Goal: Task Accomplishment & Management: Use online tool/utility

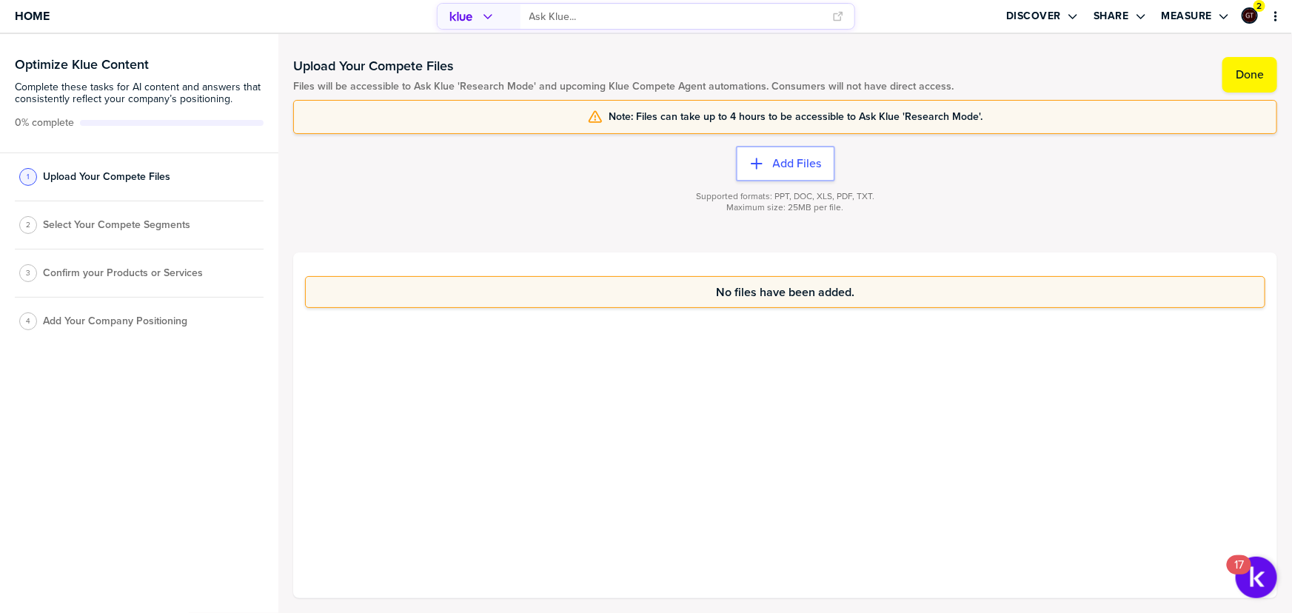
drag, startPoint x: 152, startPoint y: 406, endPoint x: 232, endPoint y: 412, distance: 80.3
click at [152, 407] on div "Optimize Klue Content Complete these tasks for AI content and answers that cons…" at bounding box center [139, 323] width 278 height 579
click at [776, 418] on div "No files have been added." at bounding box center [785, 426] width 984 height 346
click at [1224, 90] on button "Done" at bounding box center [1250, 75] width 55 height 36
click at [1242, 82] on button "Done" at bounding box center [1250, 75] width 55 height 36
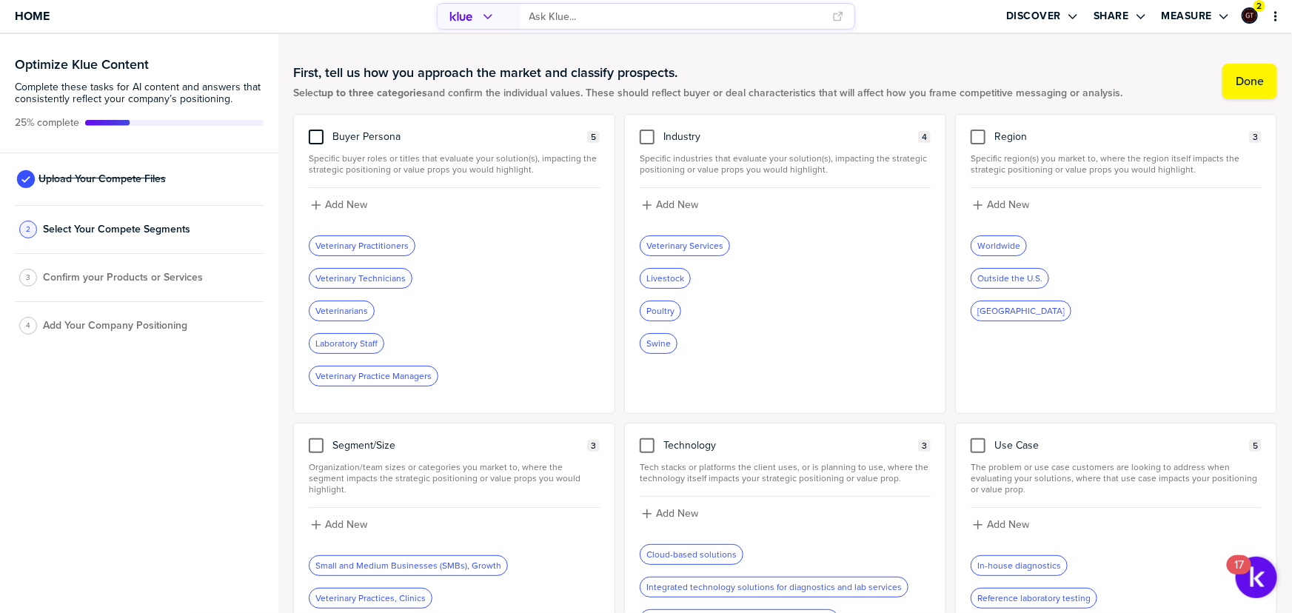
click at [321, 136] on div at bounding box center [316, 137] width 15 height 15
click at [316, 130] on input "checkbox" at bounding box center [316, 130] width 0 height 0
click at [973, 133] on div at bounding box center [978, 137] width 15 height 15
click at [978, 130] on input "checkbox" at bounding box center [978, 130] width 0 height 0
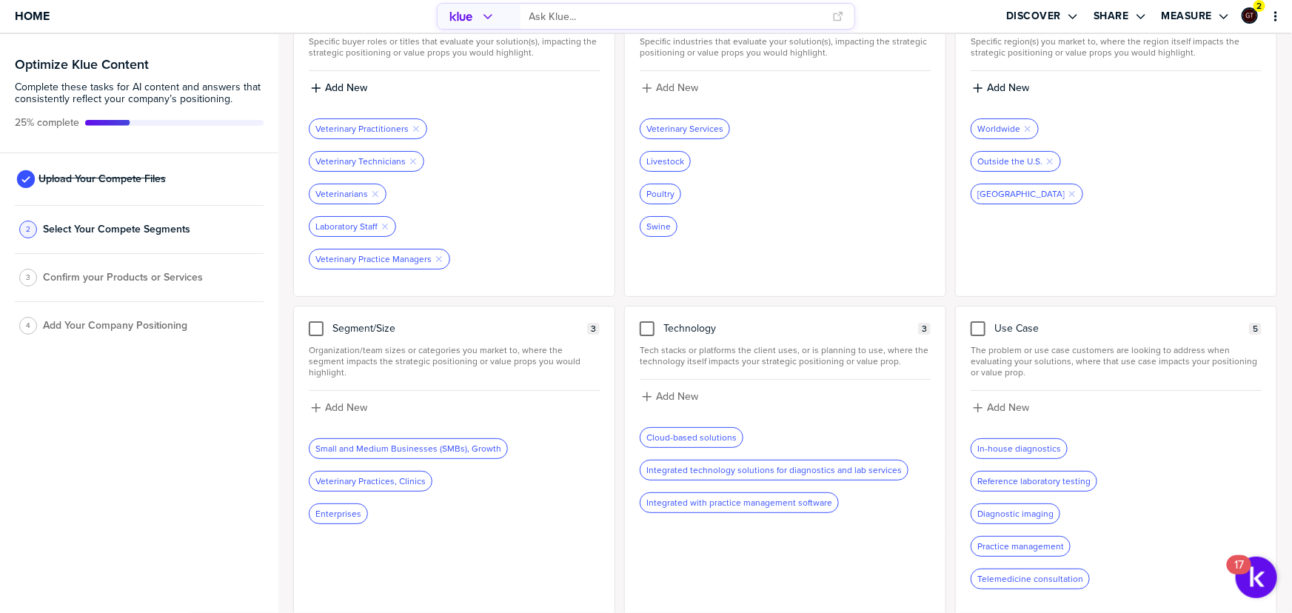
scroll to position [118, 0]
click at [978, 325] on div at bounding box center [978, 327] width 15 height 15
click at [978, 320] on input "checkbox" at bounding box center [978, 320] width 0 height 0
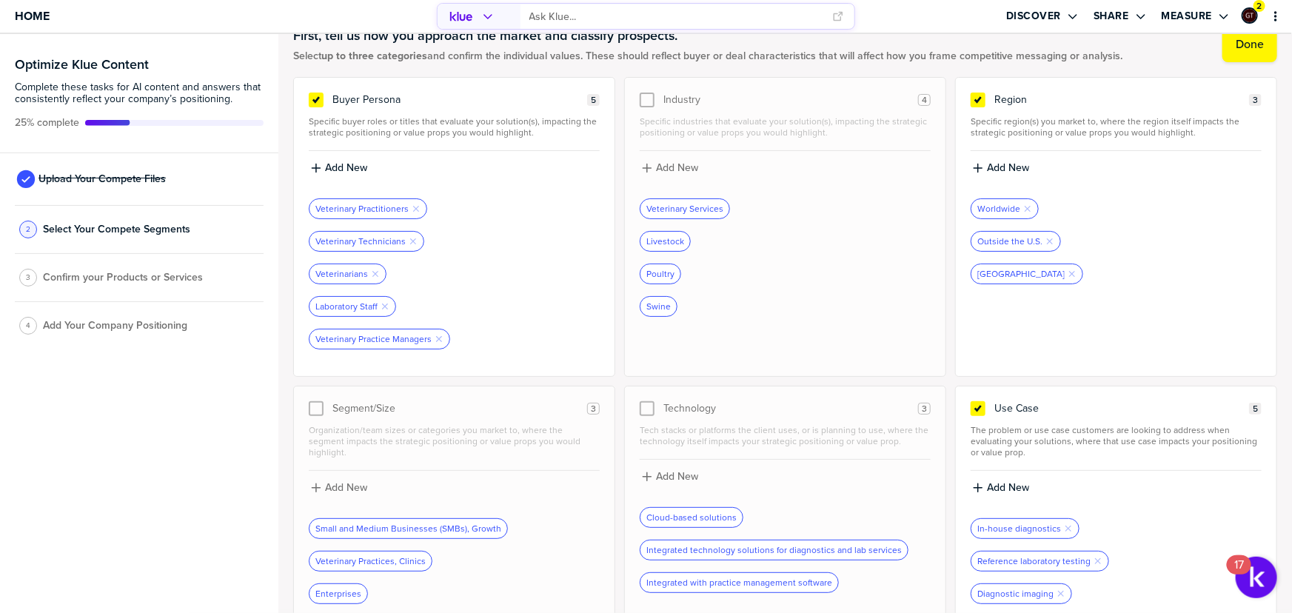
scroll to position [0, 0]
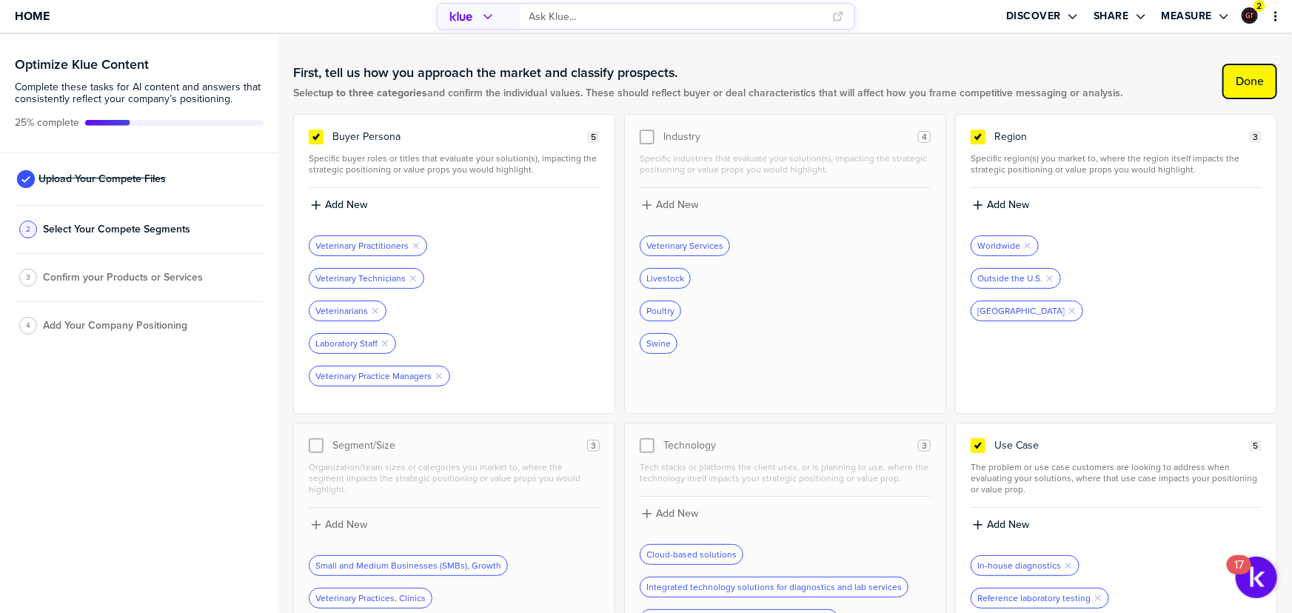
click at [1244, 88] on button "Done" at bounding box center [1250, 82] width 55 height 36
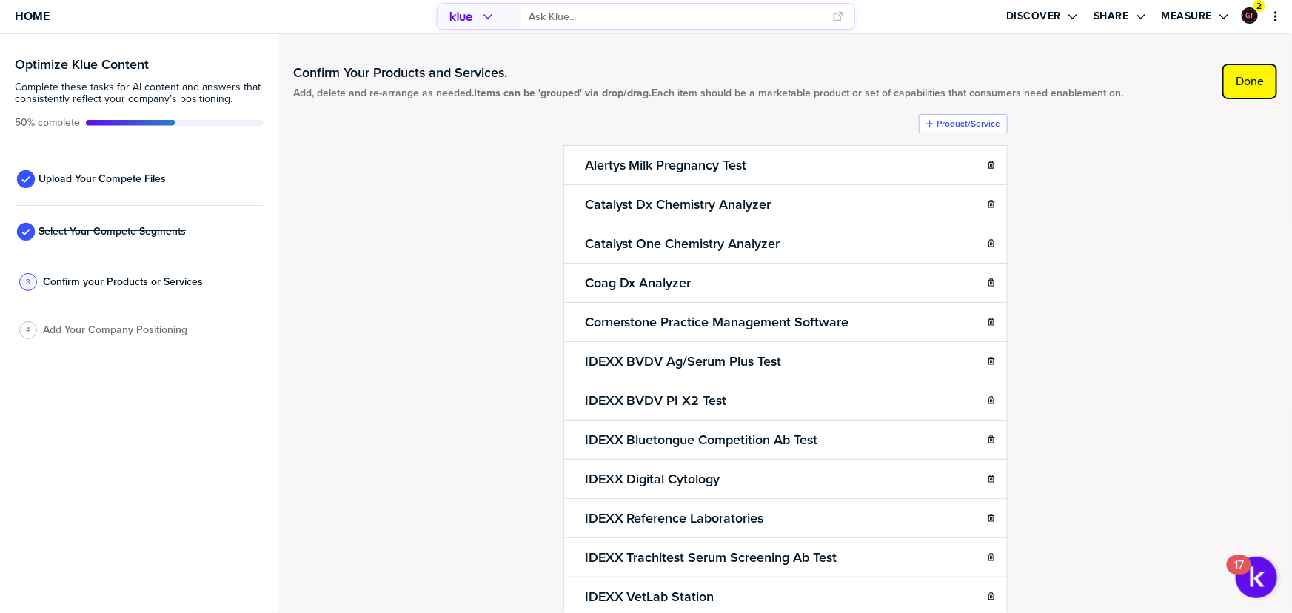
click at [1236, 82] on label "Done" at bounding box center [1250, 81] width 28 height 15
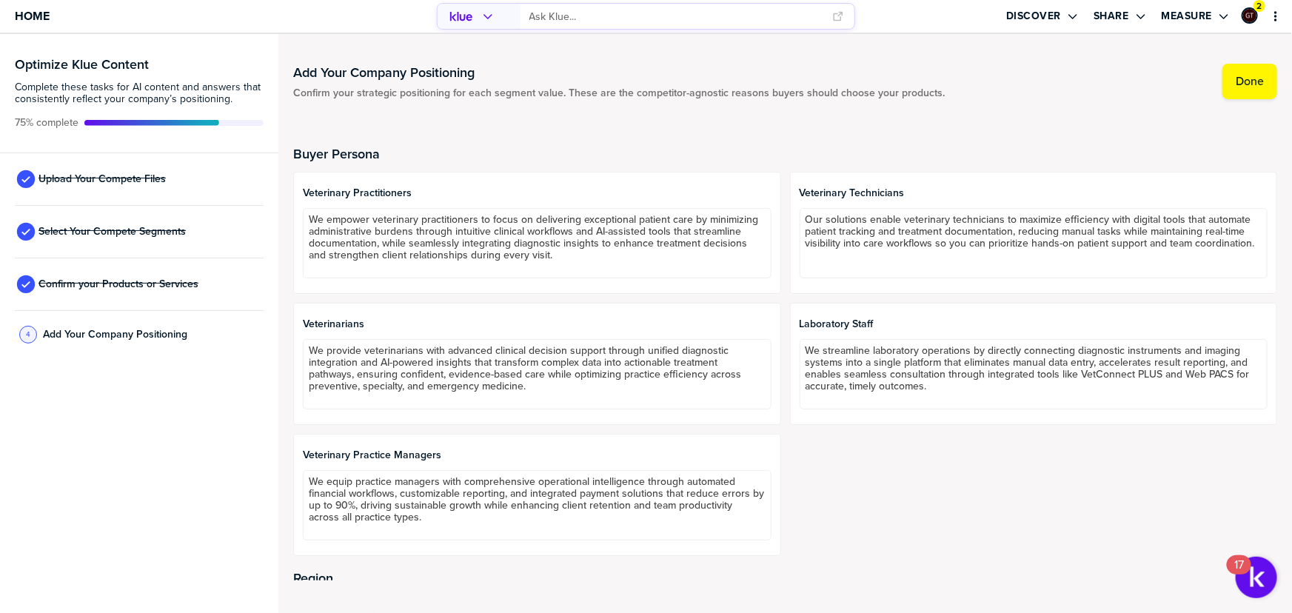
click at [150, 441] on div "Optimize Klue Content Complete these tasks for AI content and answers that cons…" at bounding box center [139, 323] width 278 height 579
click at [1246, 84] on label "Done" at bounding box center [1250, 81] width 28 height 15
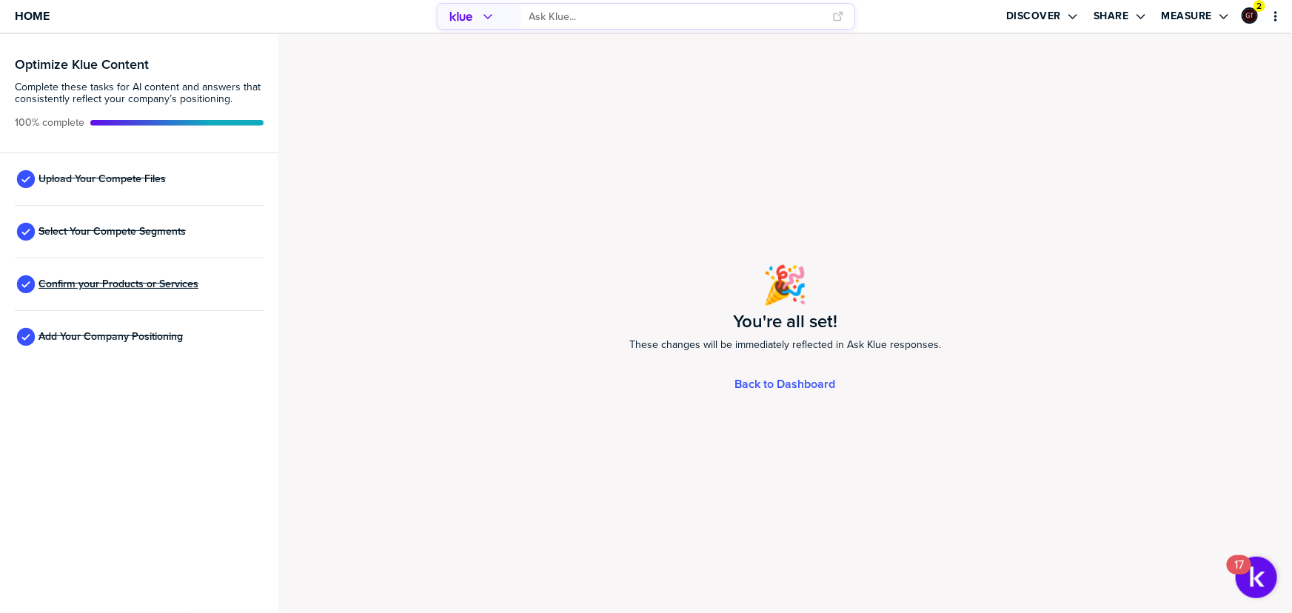
click at [164, 281] on span "Confirm your Products or Services" at bounding box center [119, 284] width 160 height 12
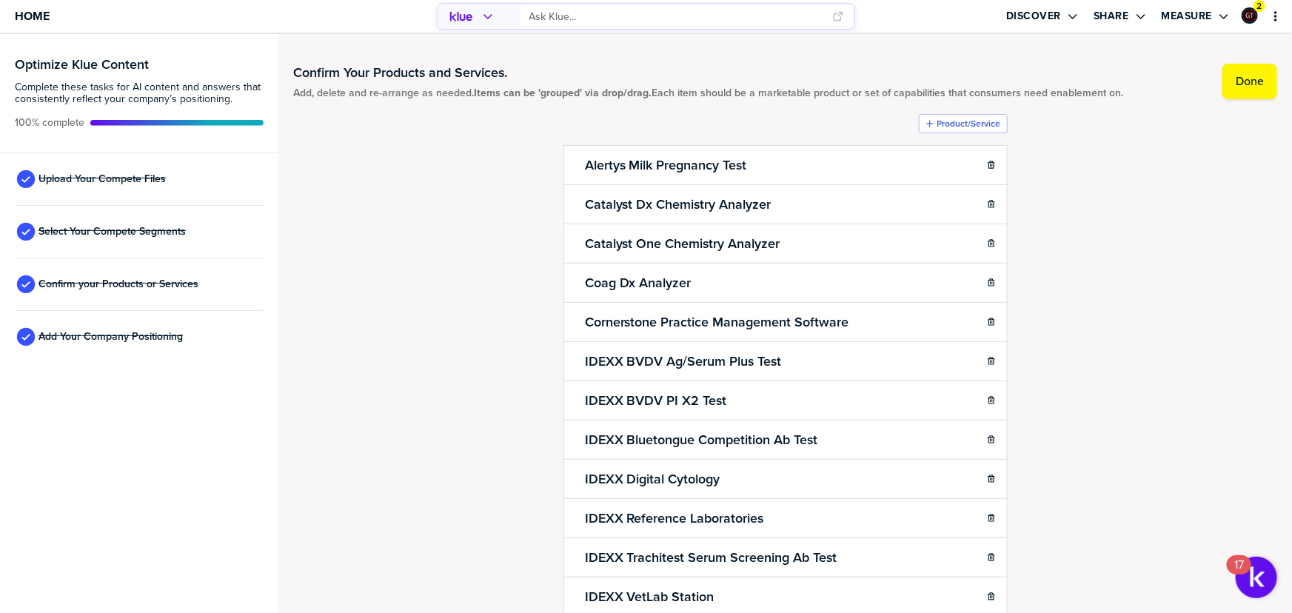
click at [504, 394] on div "Confirm Your Products and Services. Add, delete and re-arrange as needed. Items…" at bounding box center [785, 324] width 984 height 550
click at [1166, 311] on div "Confirm Your Products and Services. Add, delete and re-arrange as needed. Items…" at bounding box center [785, 324] width 984 height 550
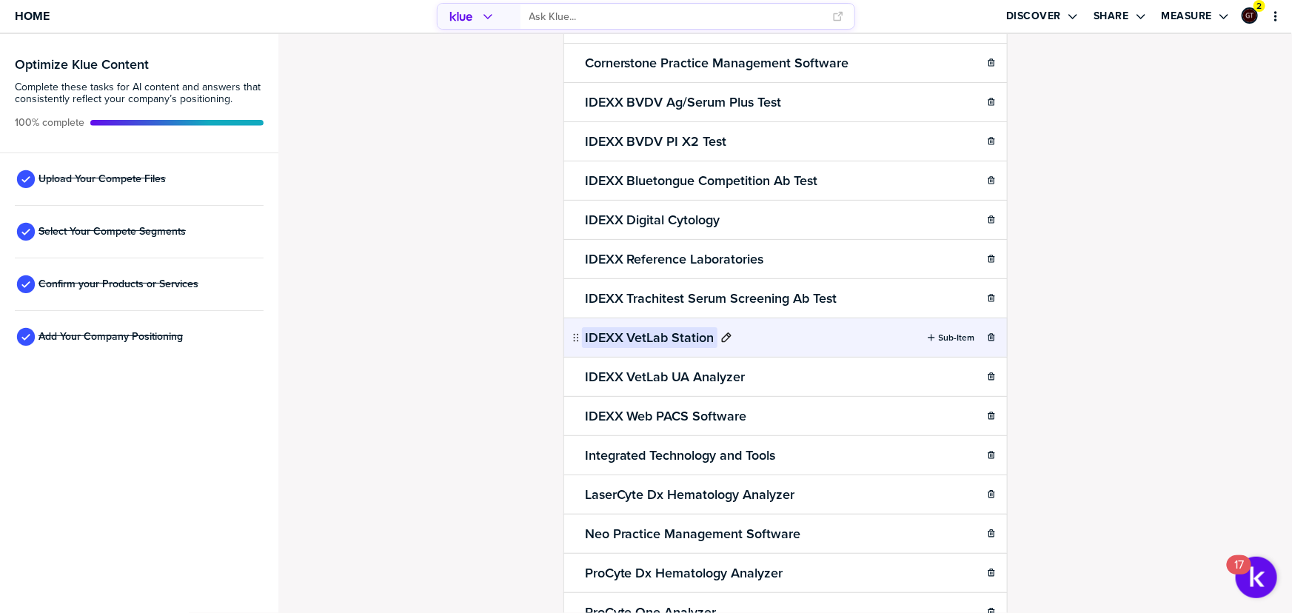
scroll to position [269, 0]
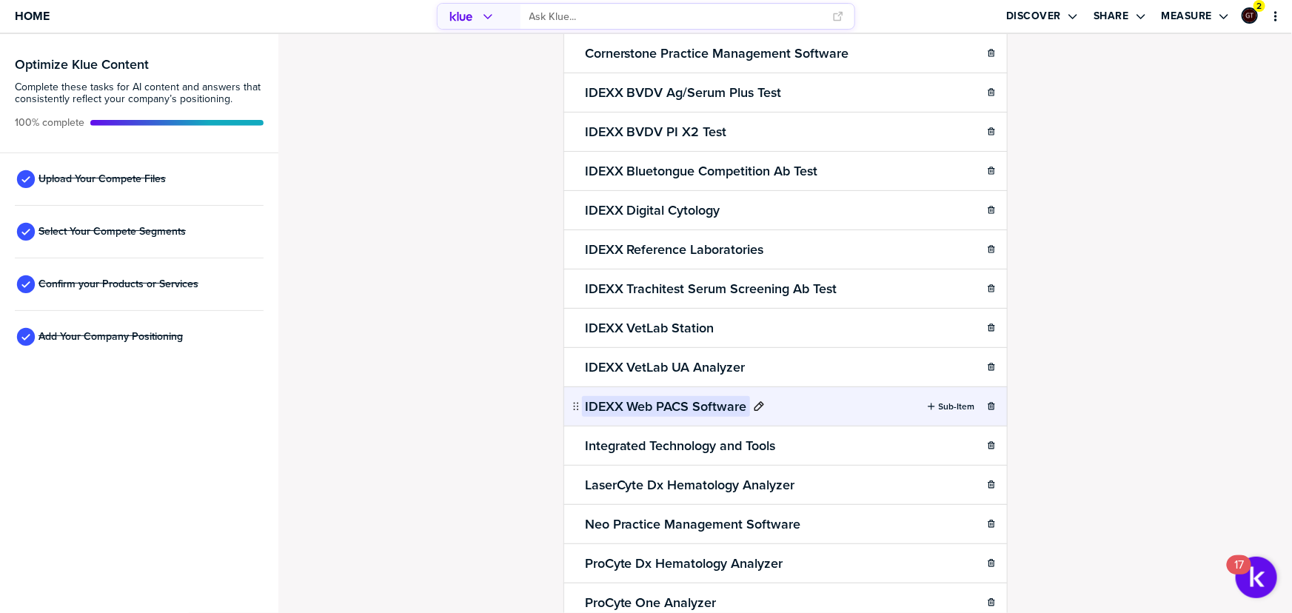
click at [657, 402] on h2 "IDEXX Web PACS Software" at bounding box center [666, 406] width 168 height 21
click at [446, 363] on div "Confirm Your Products and Services. Add, delete and re-arrange as needed. Items…" at bounding box center [785, 323] width 1014 height 579
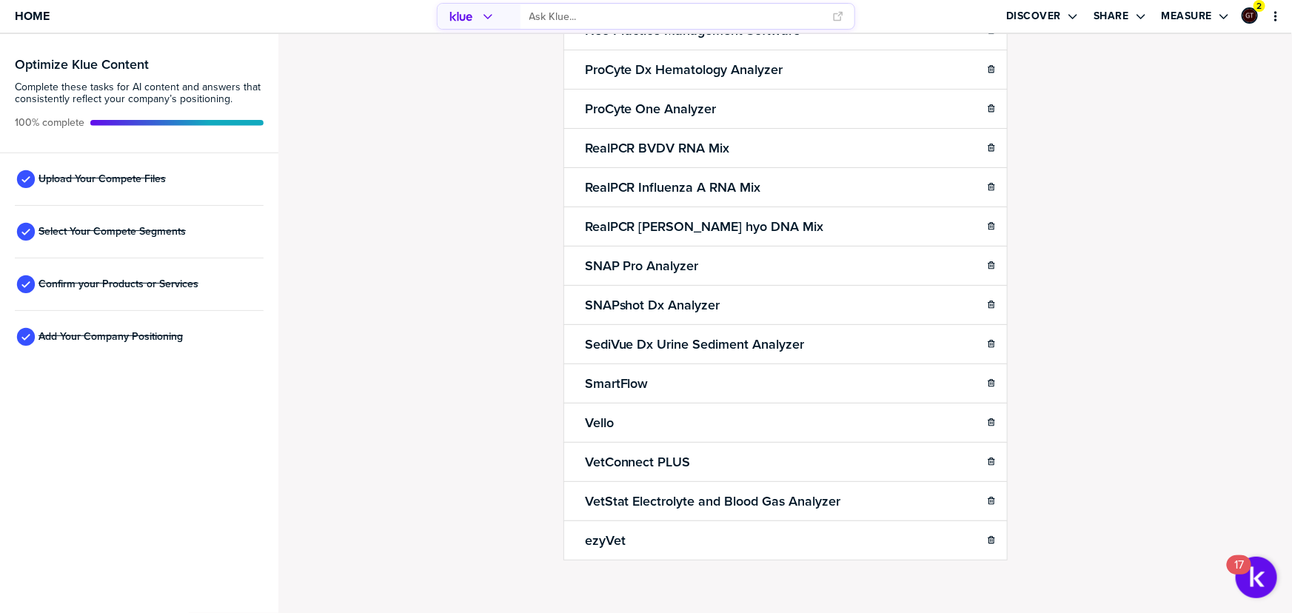
scroll to position [763, 0]
click at [217, 372] on div "Optimize Klue Content Complete these tasks for AI content and answers that cons…" at bounding box center [139, 323] width 278 height 579
click at [1157, 88] on div "Confirm Your Products and Services. Add, delete and re-arrange as needed. Items…" at bounding box center [785, 323] width 1014 height 579
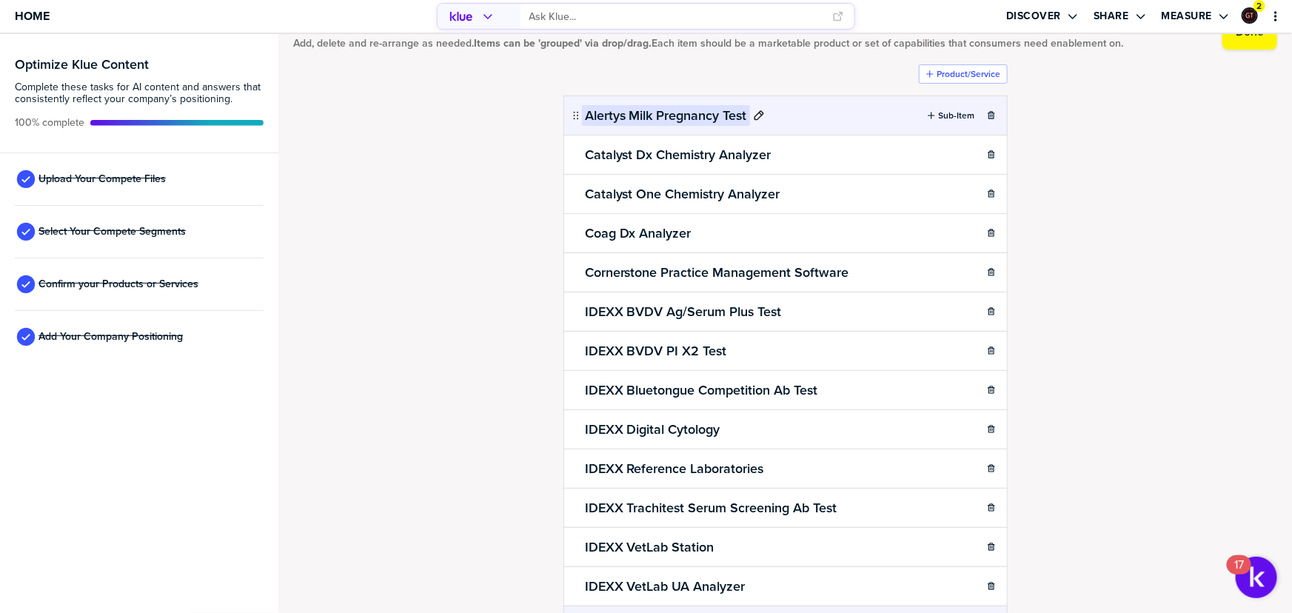
scroll to position [0, 0]
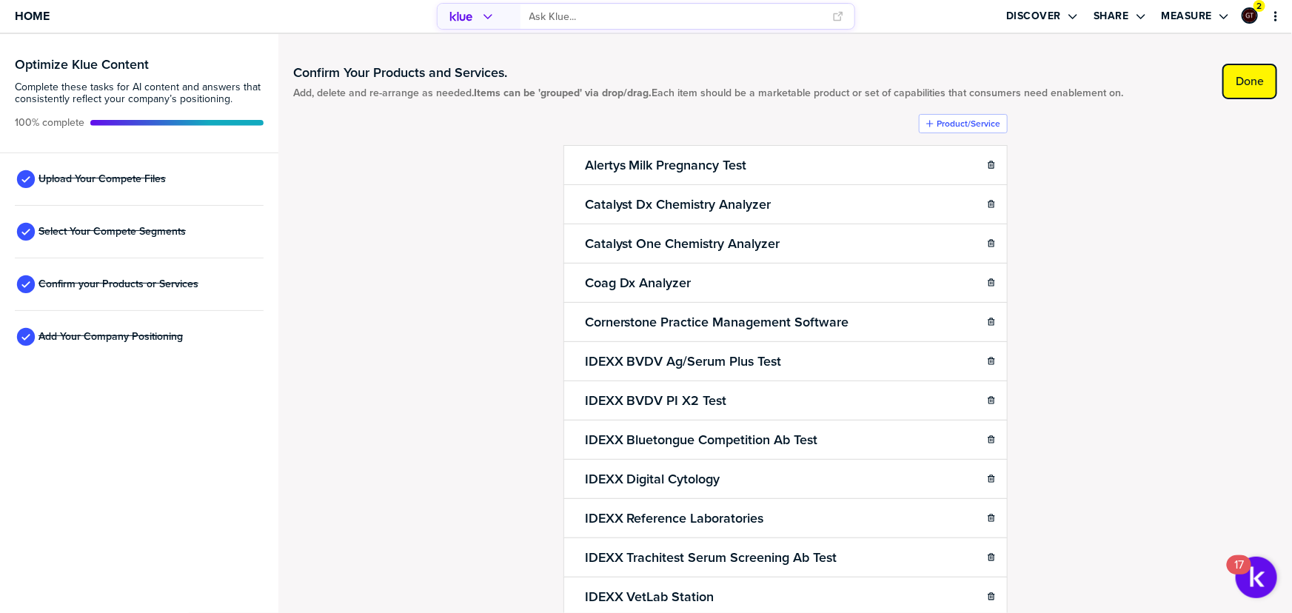
click at [1252, 70] on button "Done" at bounding box center [1250, 82] width 55 height 36
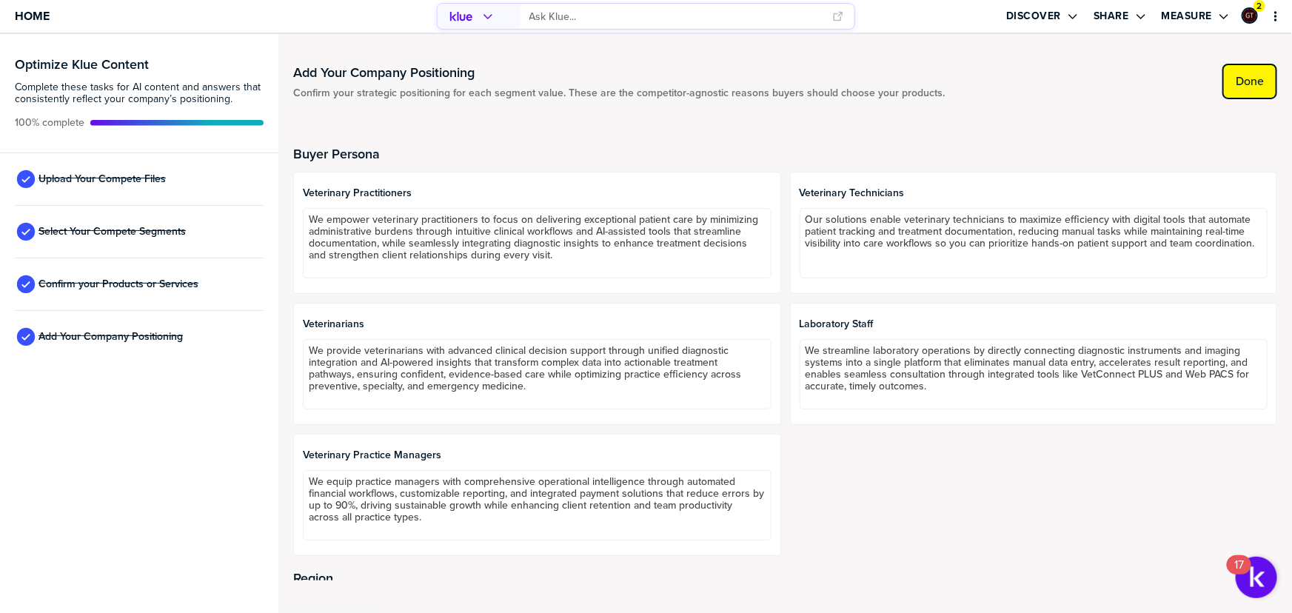
click at [1246, 79] on label "Done" at bounding box center [1250, 81] width 28 height 15
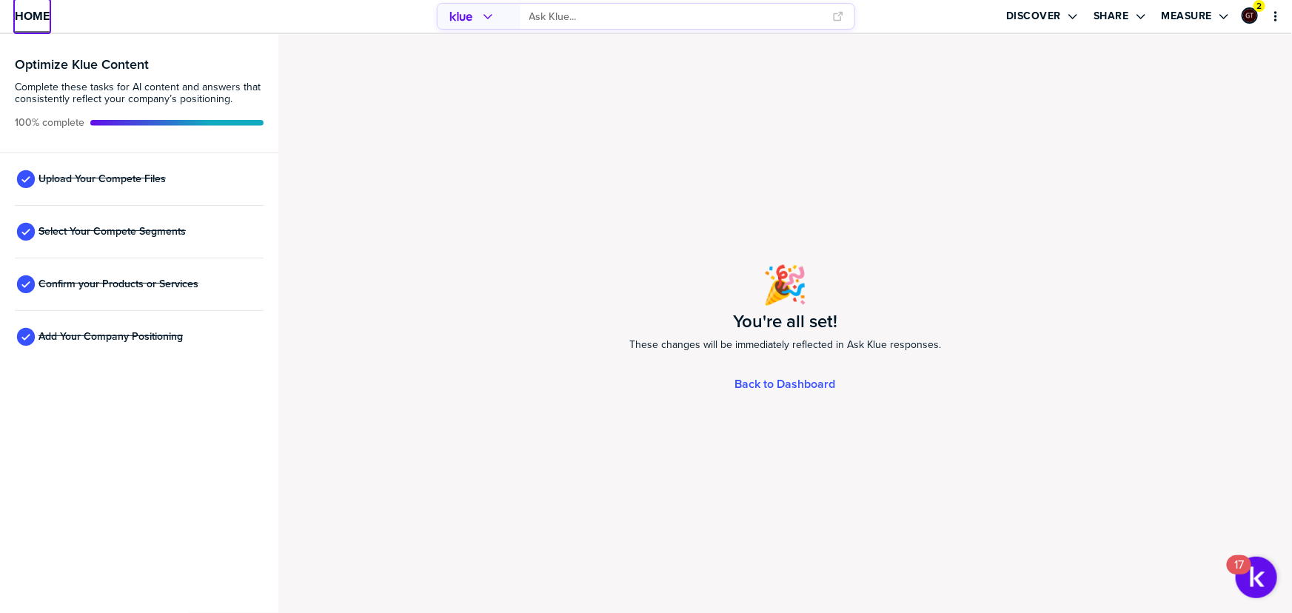
click at [44, 15] on span "Home" at bounding box center [32, 16] width 35 height 13
